Goal: Check status: Check status

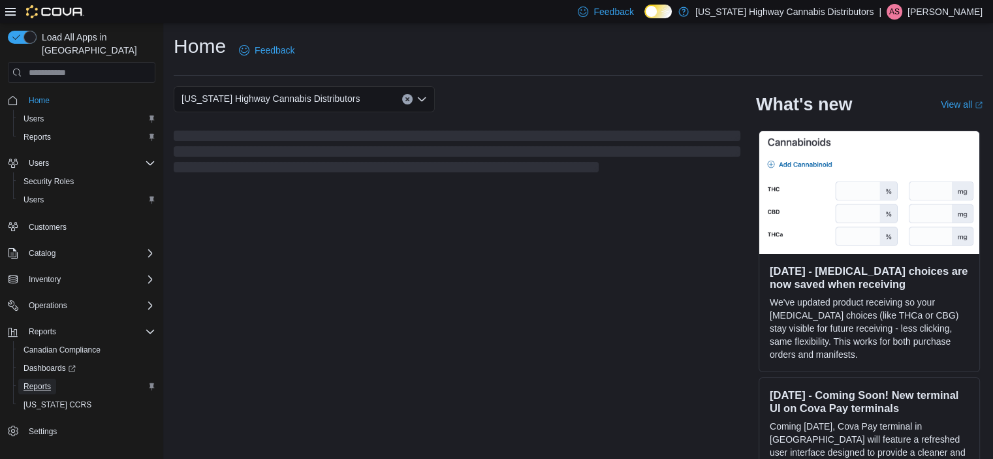
click at [40, 381] on span "Reports" at bounding box center [37, 386] width 27 height 10
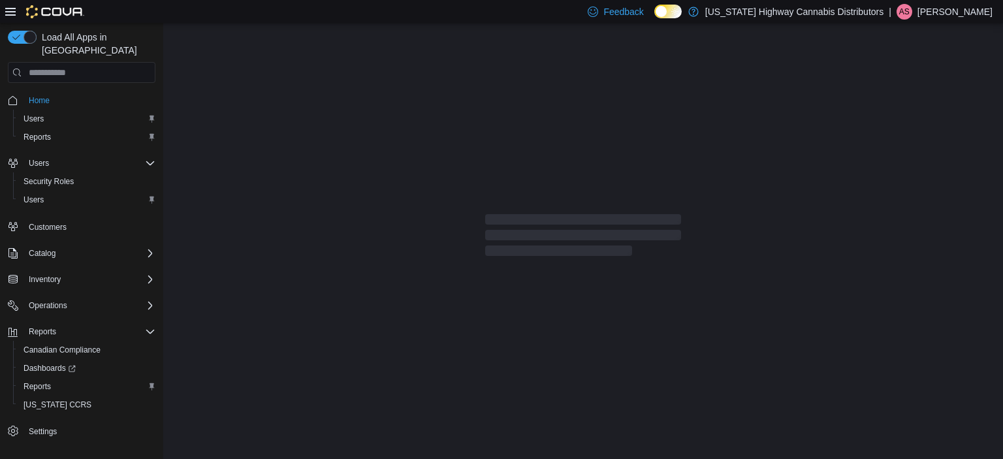
drag, startPoint x: 456, startPoint y: 245, endPoint x: 478, endPoint y: 10, distance: 236.7
click at [478, 10] on div "Feedback Dark Mode [US_STATE] Highway Cannabis Distributors | AS [PERSON_NAME]" at bounding box center [501, 11] width 1003 height 23
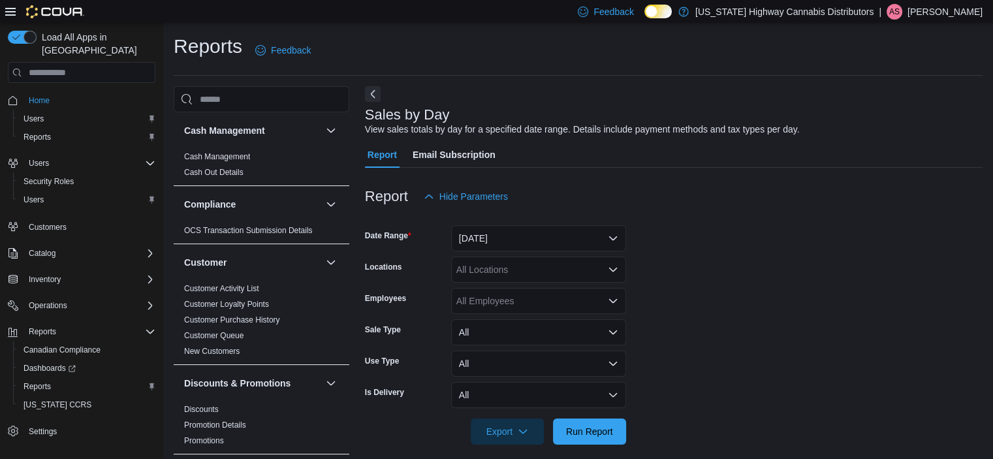
scroll to position [11, 0]
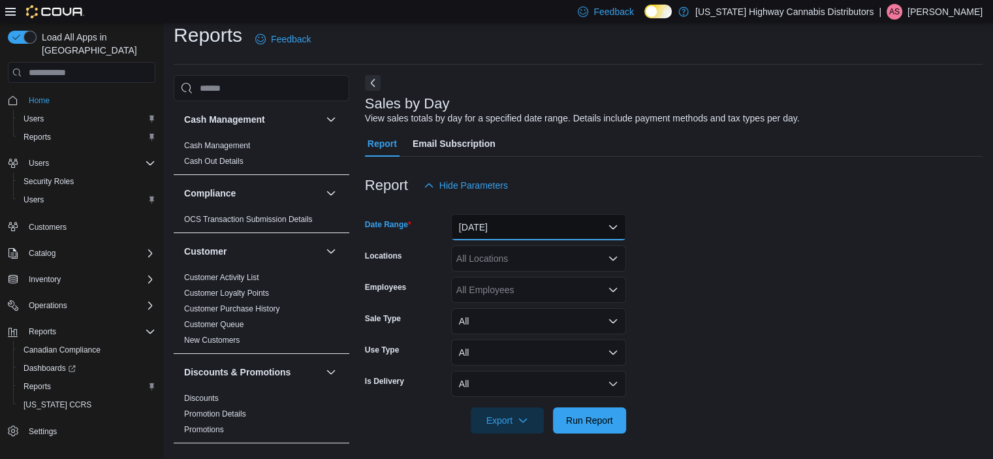
click at [522, 234] on button "[DATE]" at bounding box center [538, 227] width 175 height 26
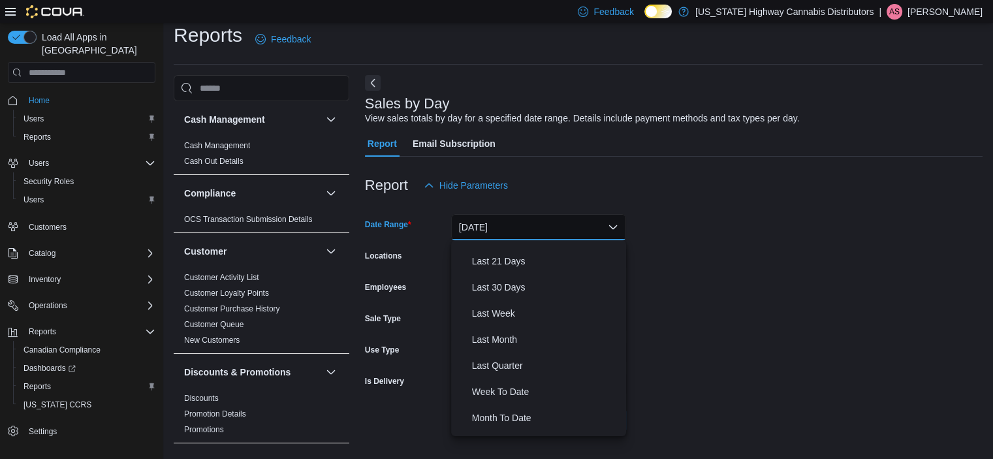
scroll to position [196, 0]
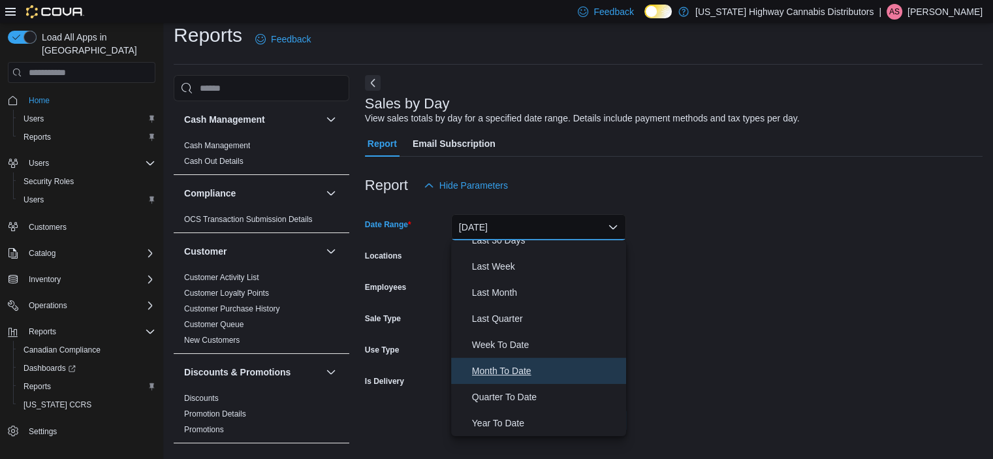
click at [535, 375] on span "Month To Date" at bounding box center [546, 371] width 149 height 16
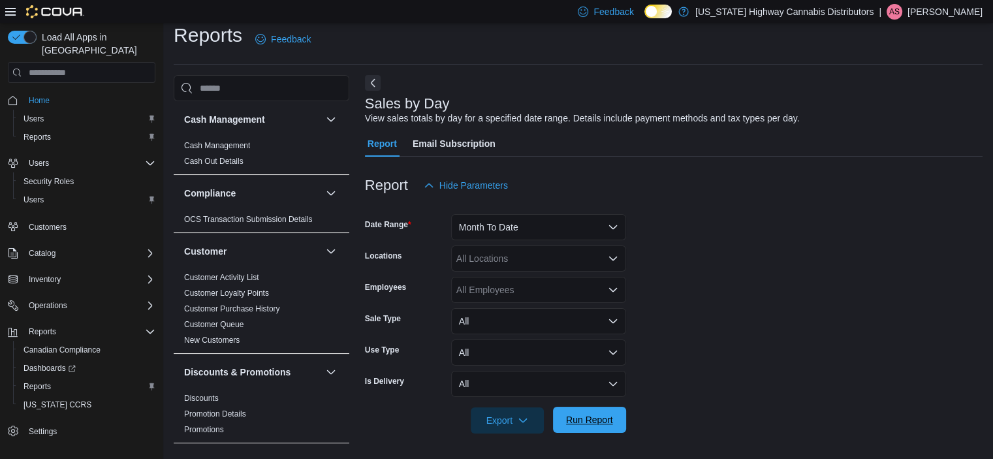
click at [588, 420] on span "Run Report" at bounding box center [589, 419] width 47 height 13
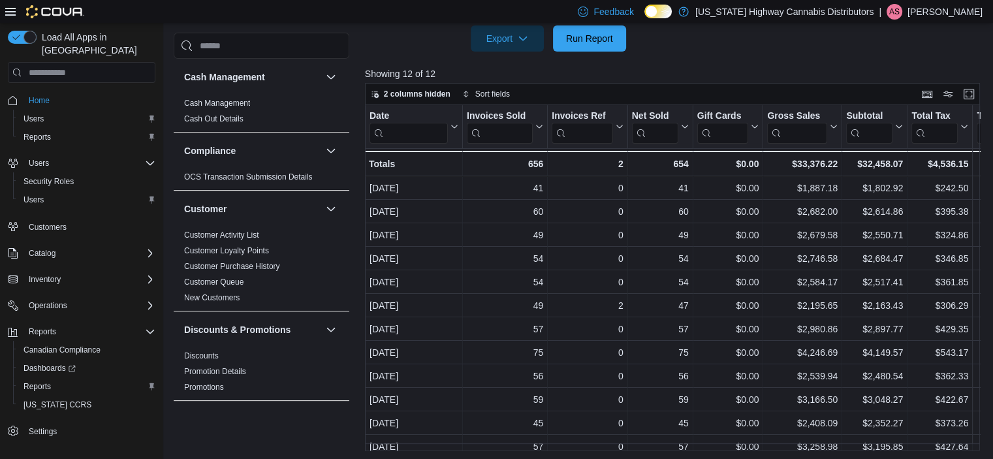
scroll to position [394, 0]
